Goal: Transaction & Acquisition: Purchase product/service

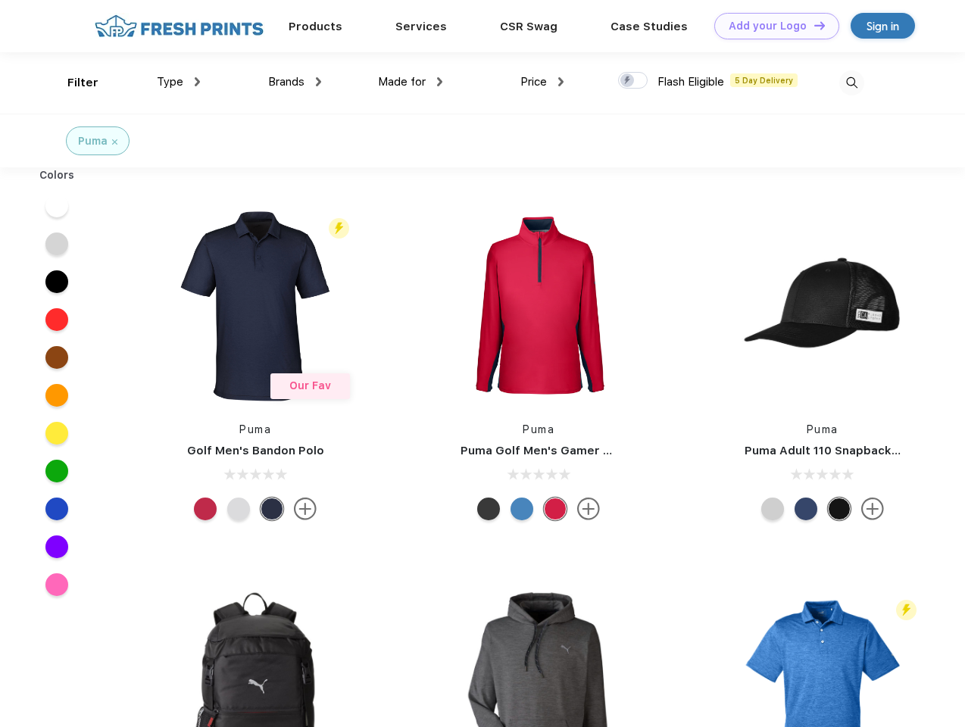
click at [771, 26] on link "Add your Logo Design Tool" at bounding box center [776, 26] width 125 height 27
click at [0, 0] on div "Design Tool" at bounding box center [0, 0] width 0 height 0
click at [812, 25] on link "Add your Logo Design Tool" at bounding box center [776, 26] width 125 height 27
click at [73, 83] on div "Filter" at bounding box center [82, 82] width 31 height 17
click at [179, 82] on span "Type" at bounding box center [170, 82] width 27 height 14
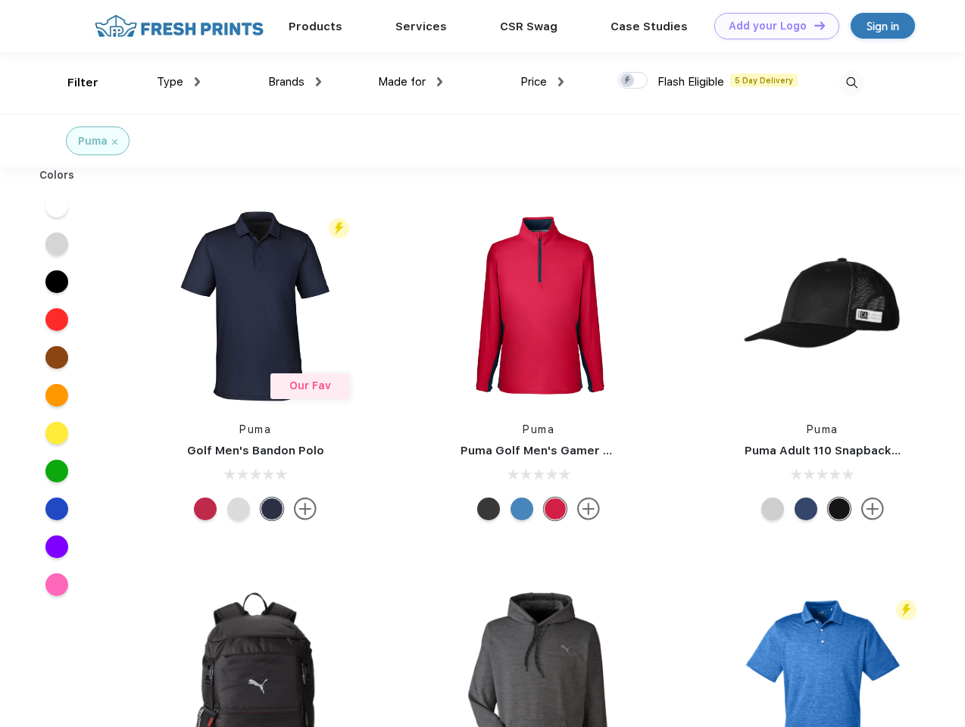
click at [295, 82] on span "Brands" at bounding box center [286, 82] width 36 height 14
click at [410, 82] on span "Made for" at bounding box center [402, 82] width 48 height 14
click at [542, 82] on span "Price" at bounding box center [533, 82] width 27 height 14
click at [633, 81] on div at bounding box center [633, 80] width 30 height 17
click at [628, 81] on input "checkbox" at bounding box center [623, 76] width 10 height 10
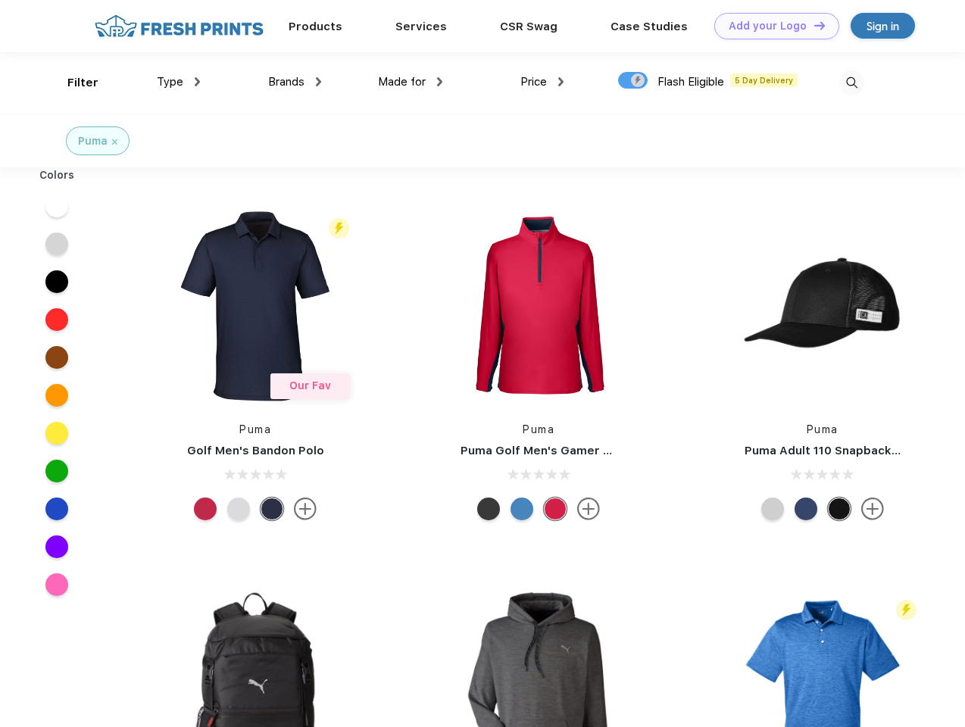
click at [851, 83] on img at bounding box center [851, 82] width 25 height 25
